Goal: Task Accomplishment & Management: Complete application form

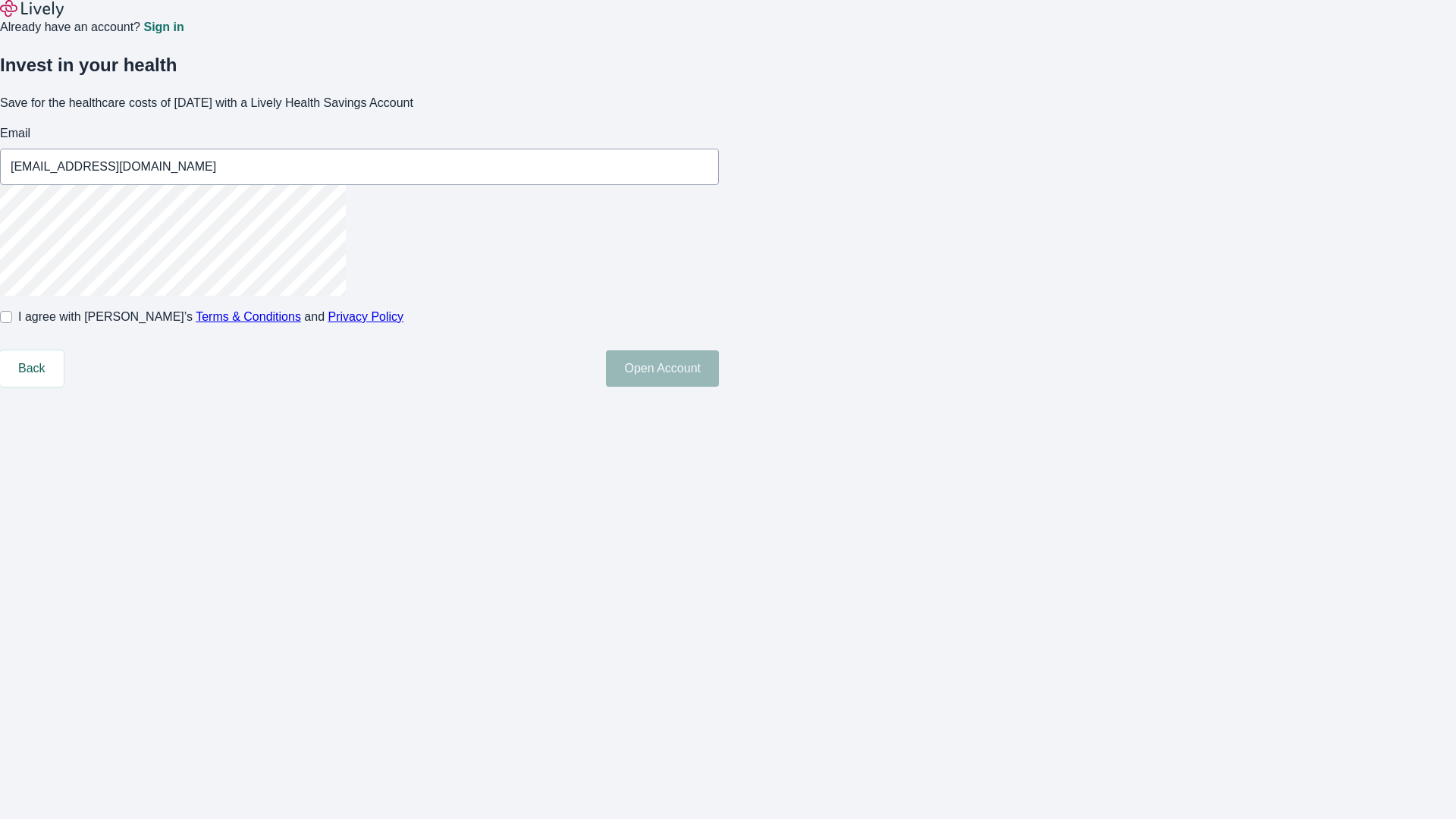
click at [12, 323] on input "I agree with Lively’s Terms & Conditions and Privacy Policy" at bounding box center [6, 317] width 12 height 12
checkbox input "true"
click at [719, 387] on button "Open Account" at bounding box center [663, 368] width 113 height 37
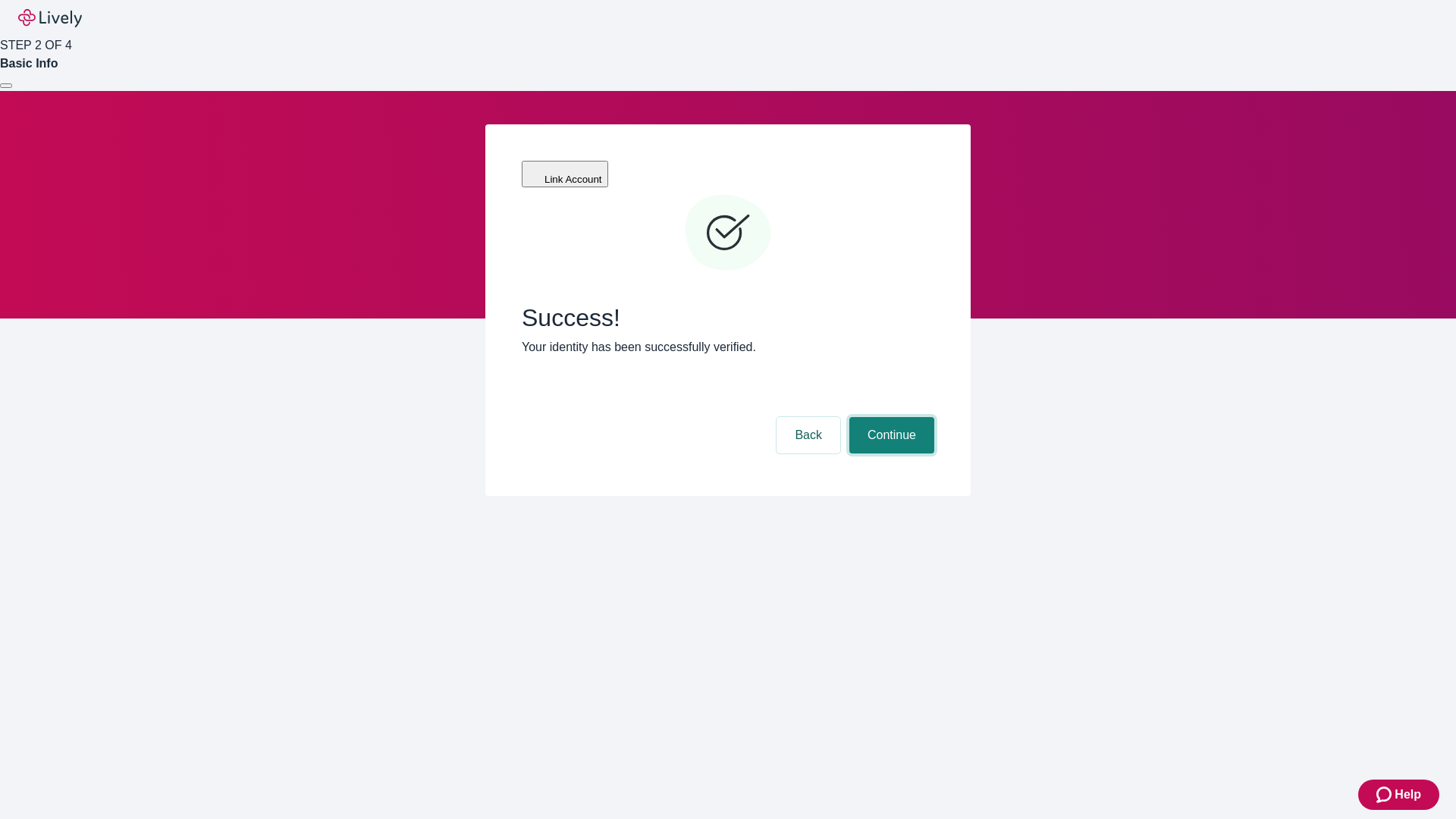
click at [890, 417] on button "Continue" at bounding box center [892, 435] width 85 height 37
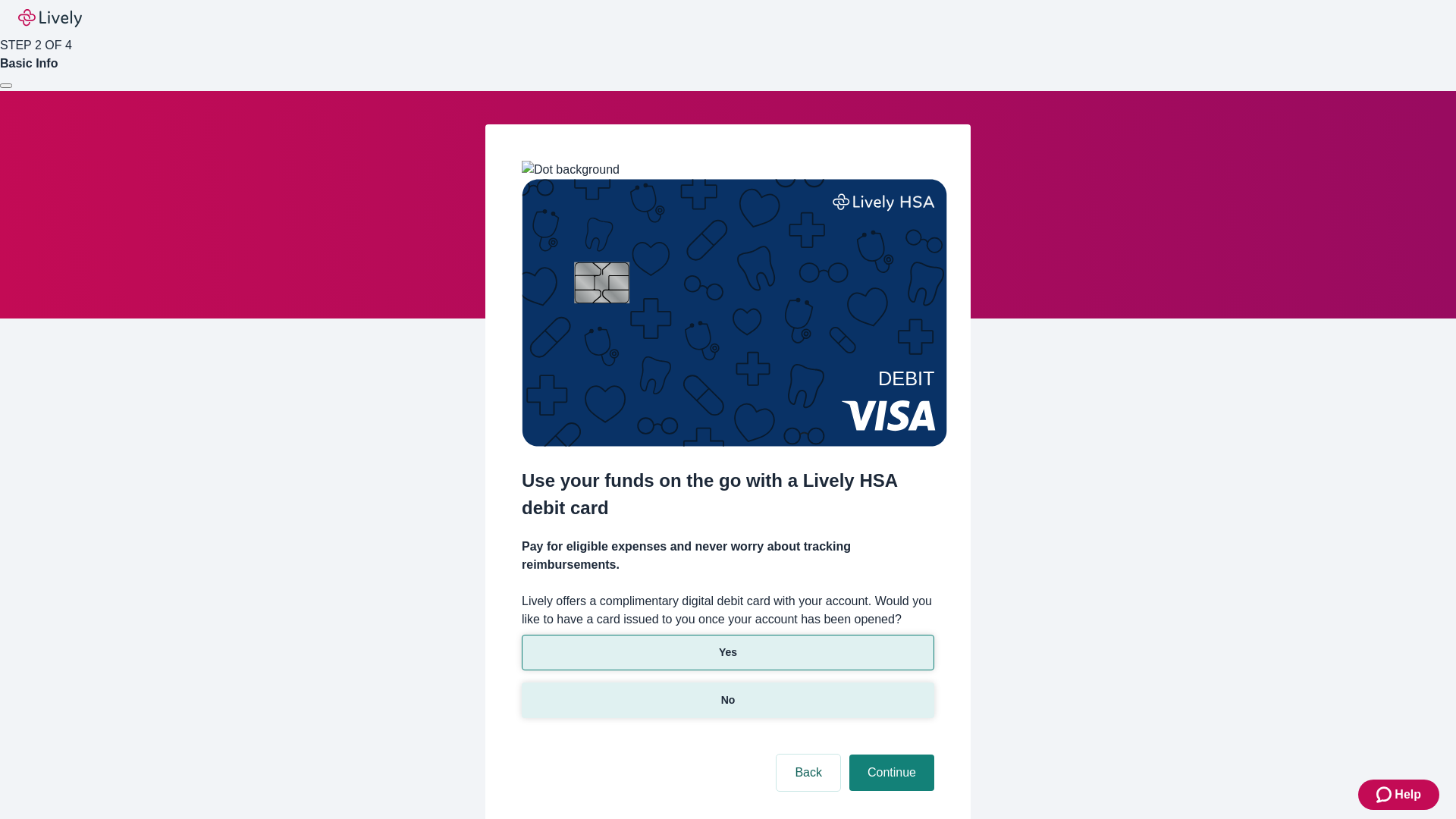
click at [727, 693] on p "No" at bounding box center [729, 701] width 15 height 16
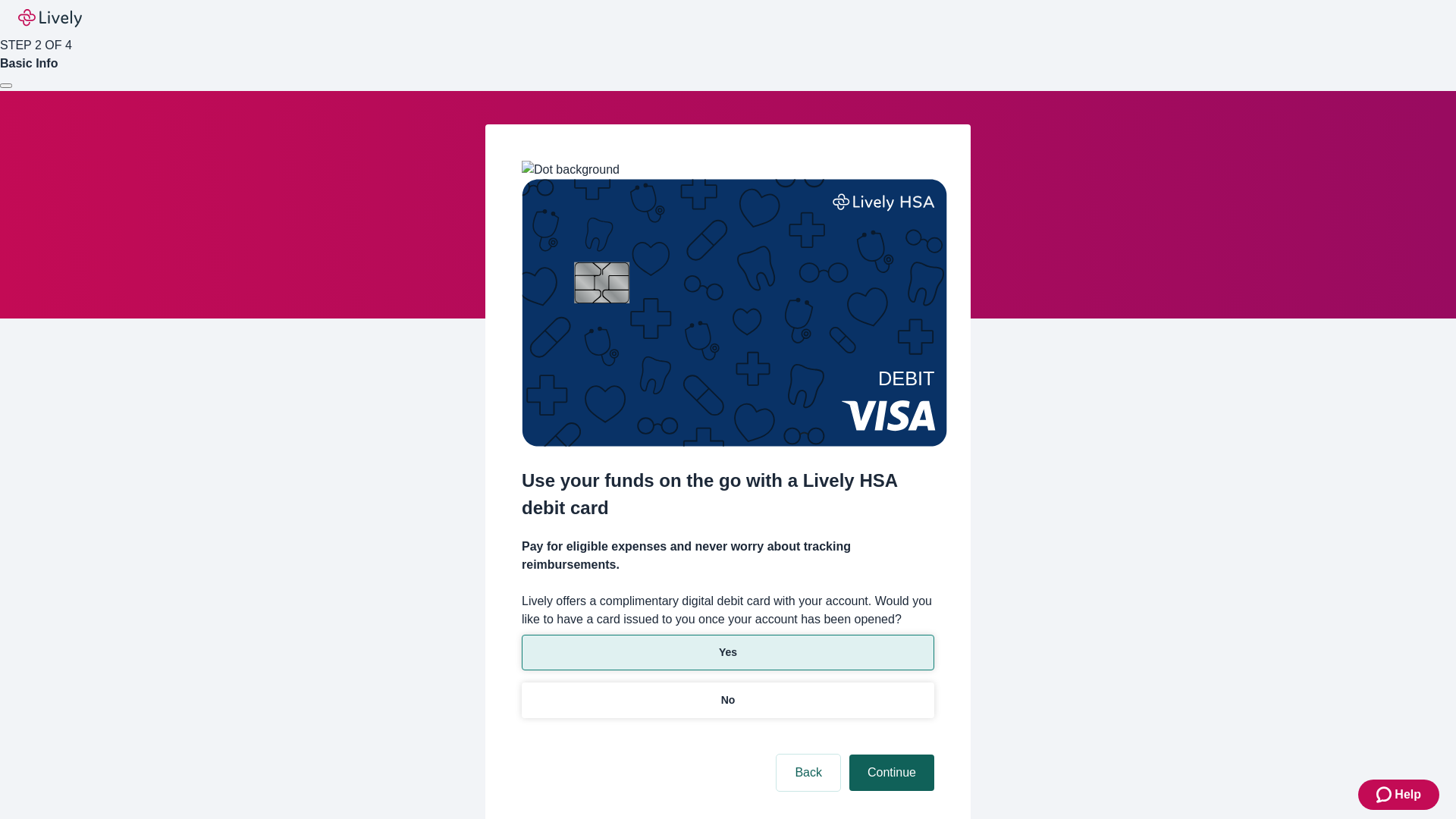
click at [890, 755] on button "Continue" at bounding box center [892, 773] width 85 height 37
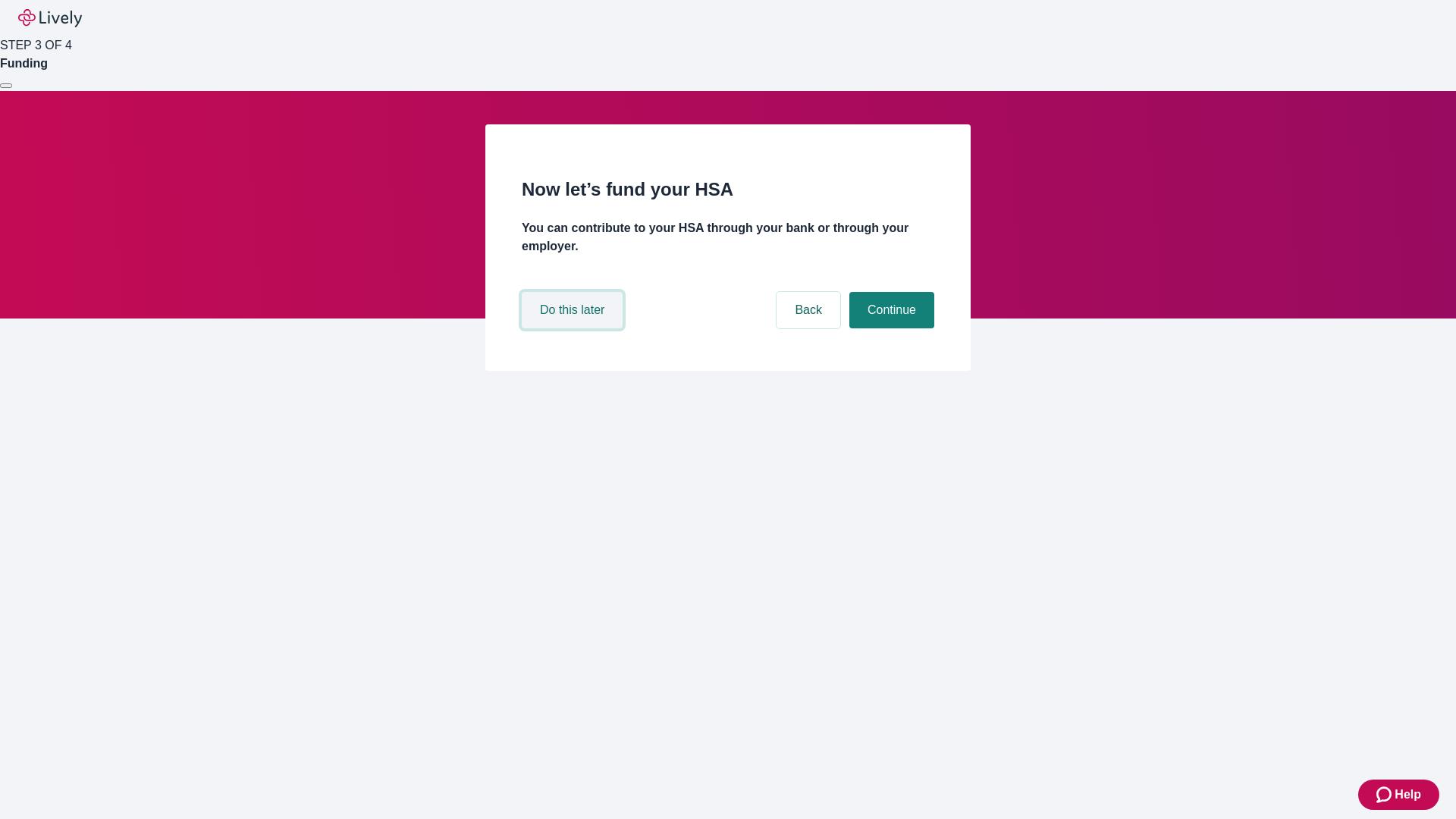
click at [575, 328] on button "Do this later" at bounding box center [572, 310] width 101 height 37
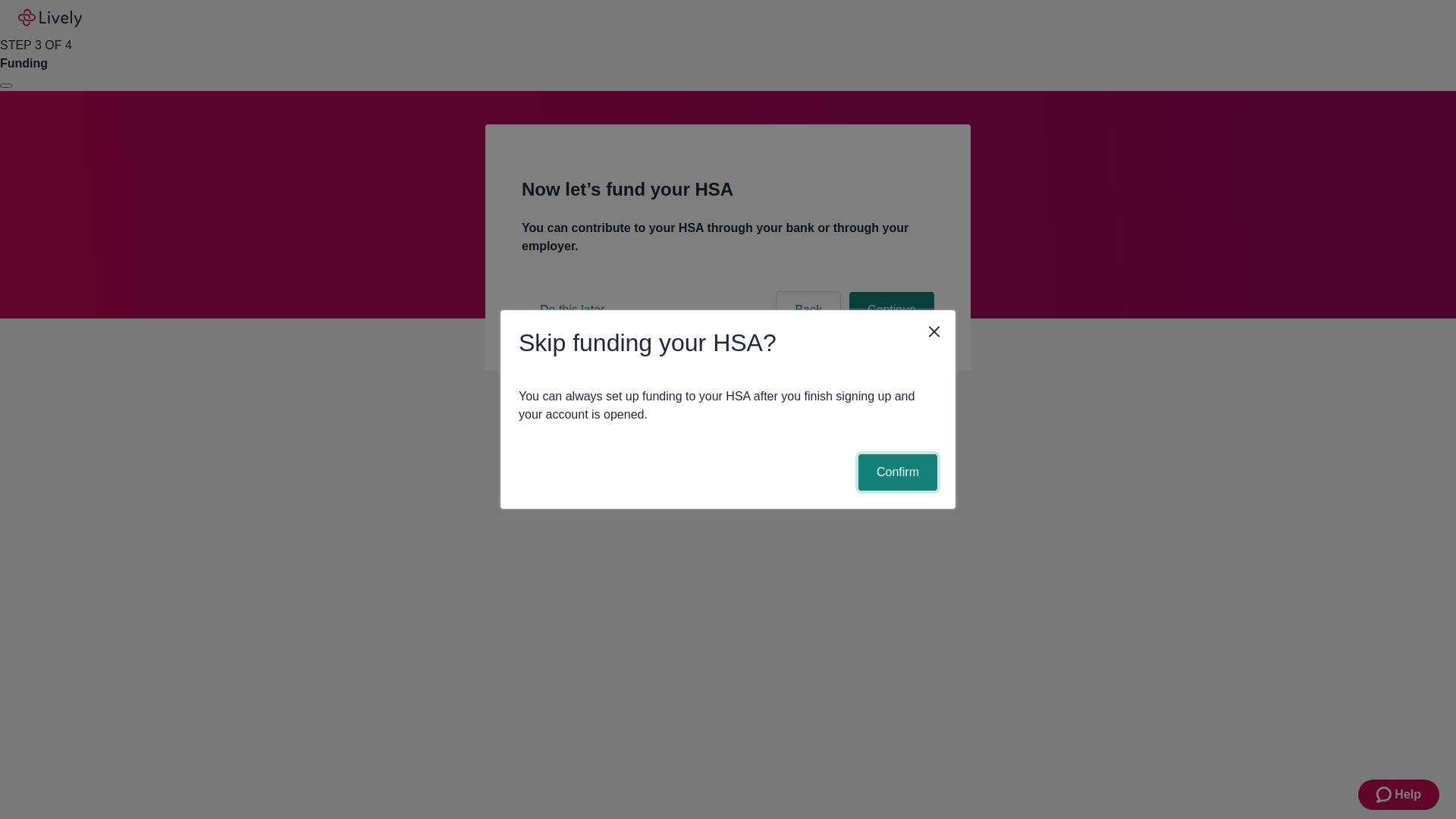
click at [896, 472] on button "Confirm" at bounding box center [898, 472] width 79 height 37
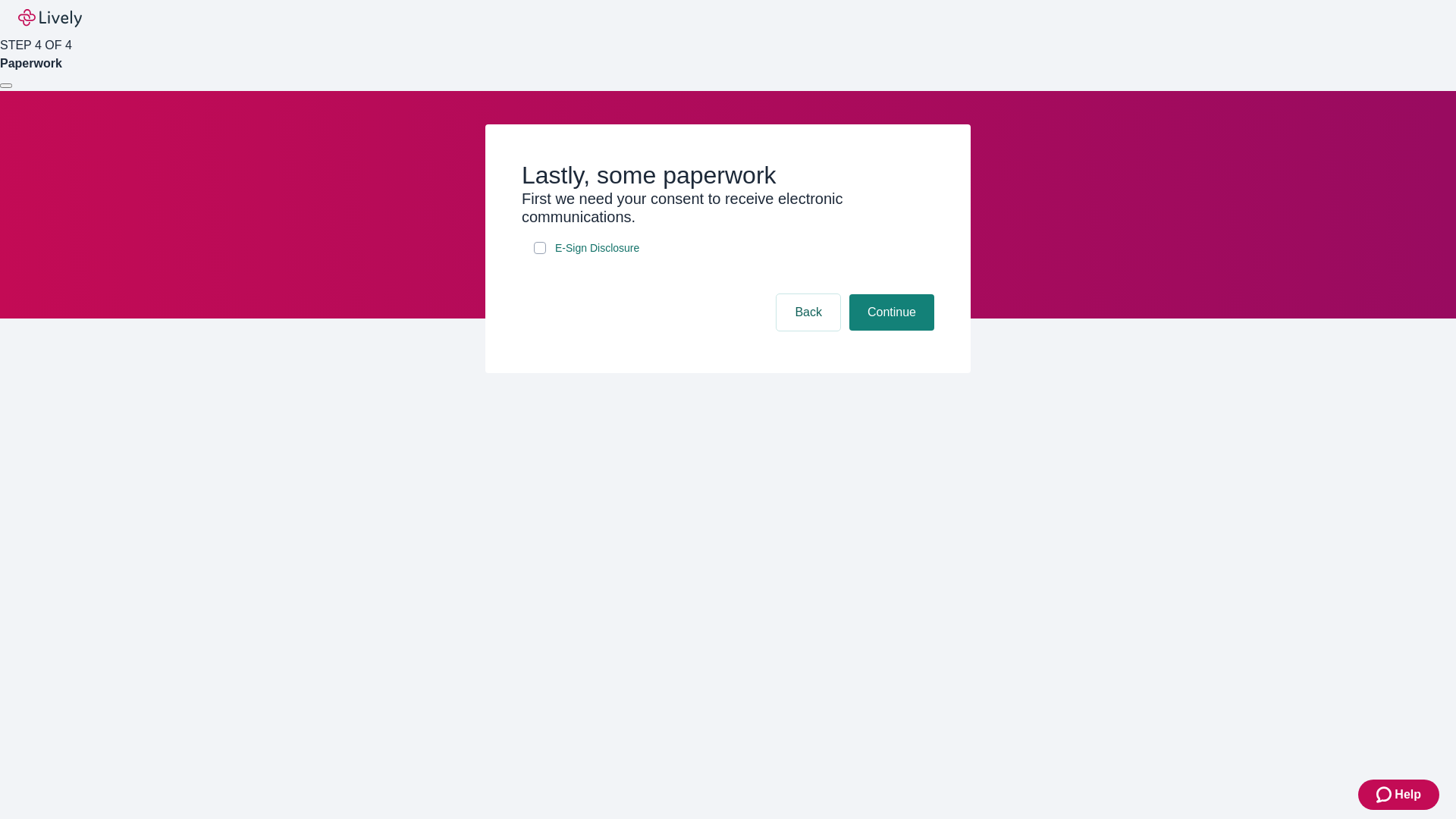
click at [540, 254] on input "E-Sign Disclosure" at bounding box center [539, 247] width 12 height 12
checkbox input "true"
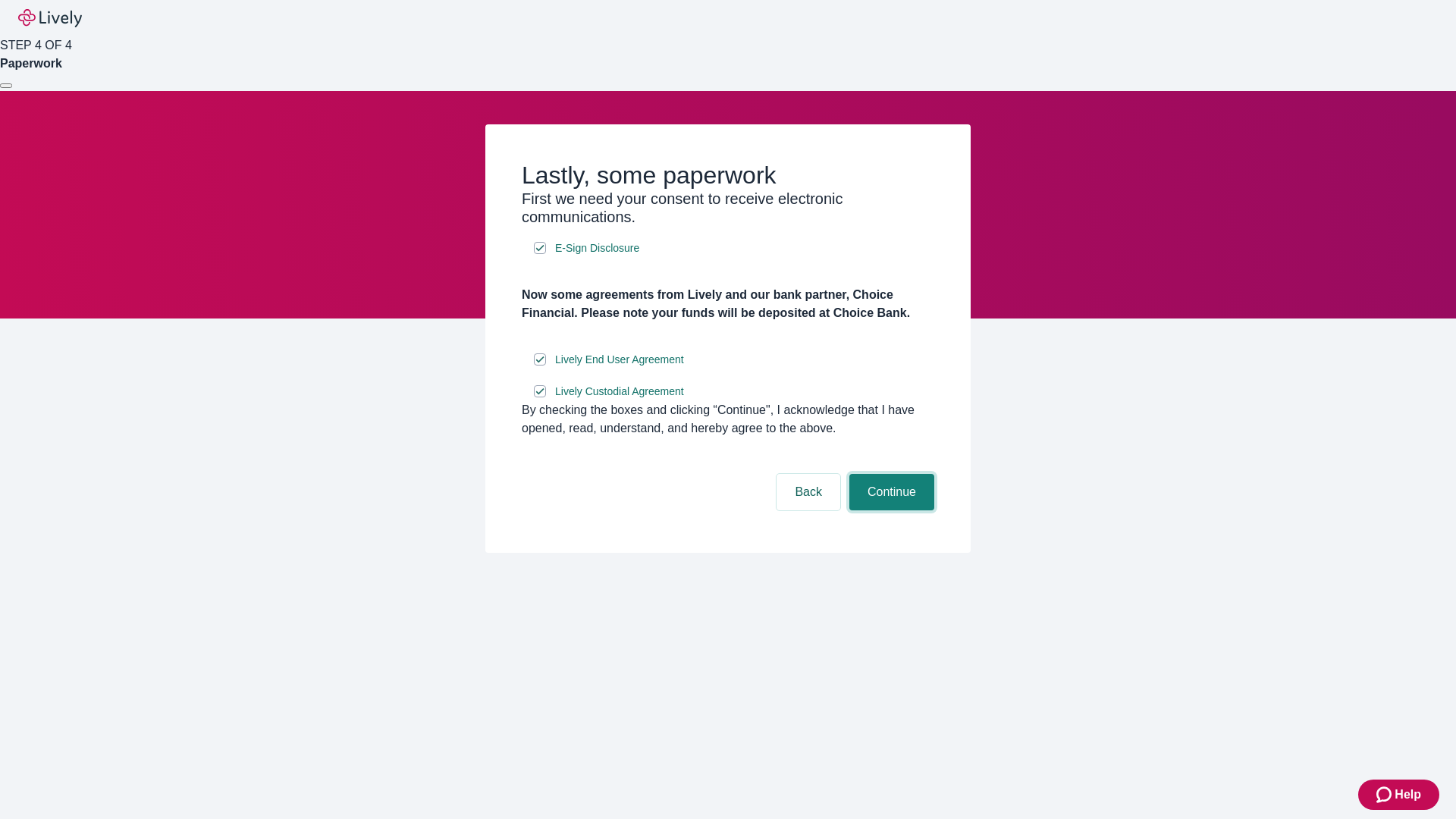
click at [890, 510] on button "Continue" at bounding box center [892, 492] width 85 height 37
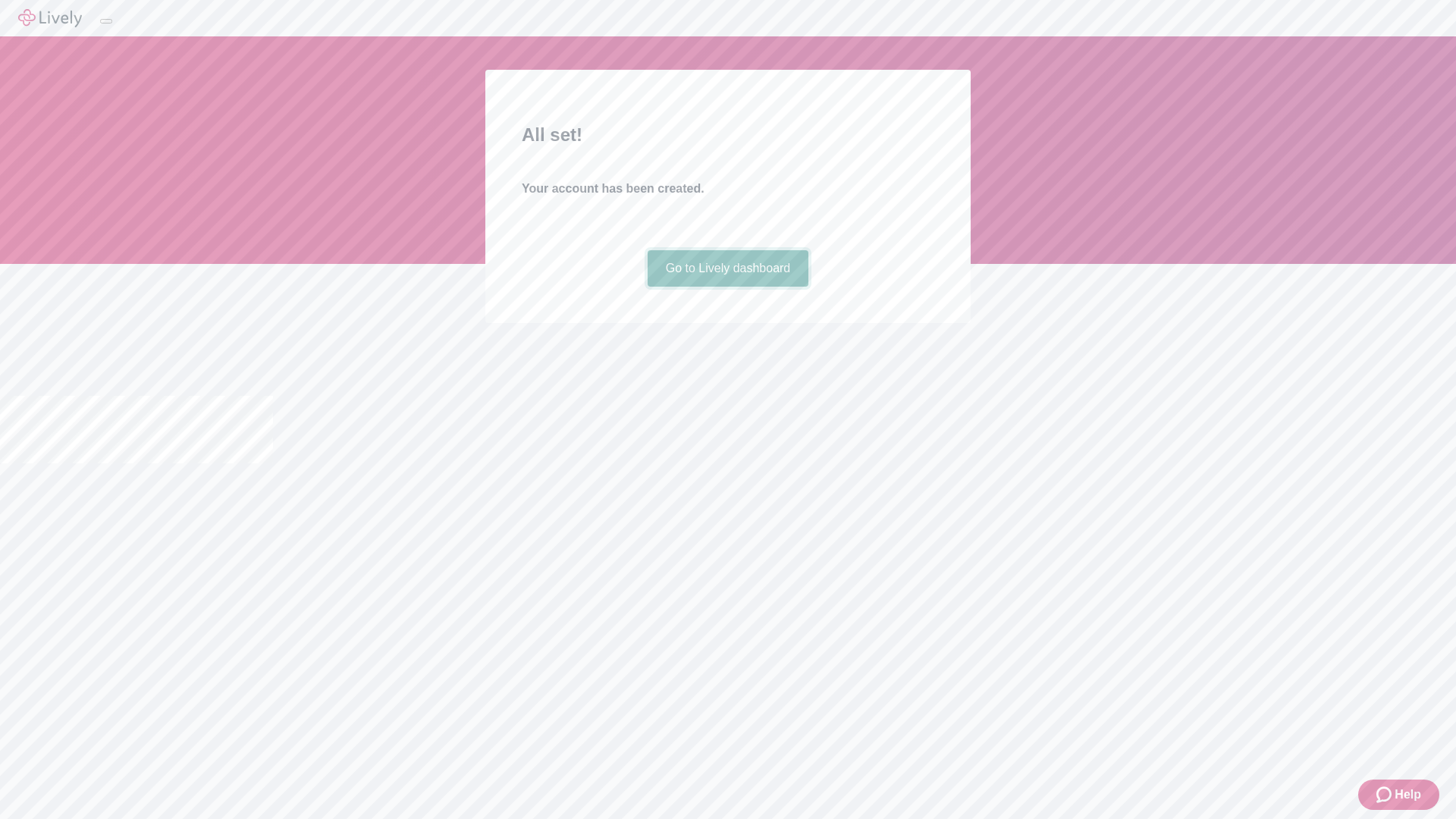
click at [727, 286] on link "Go to Lively dashboard" at bounding box center [729, 268] width 162 height 37
